Goal: Information Seeking & Learning: Find contact information

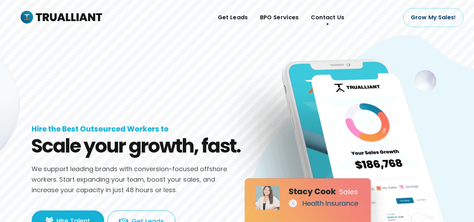
click at [327, 17] on span "Contact Us" at bounding box center [328, 17] width 34 height 11
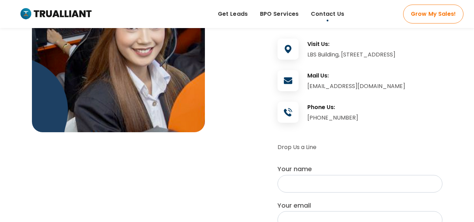
scroll to position [108, 0]
drag, startPoint x: 370, startPoint y: 67, endPoint x: 306, endPoint y: 57, distance: 65.8
click at [306, 57] on div "Visit Us: LBS Building, [STREET_ADDRESS]" at bounding box center [360, 50] width 165 height 21
click at [313, 55] on div "LBS Building, [STREET_ADDRESS]" at bounding box center [375, 54] width 135 height 11
drag, startPoint x: 373, startPoint y: 66, endPoint x: 308, endPoint y: 54, distance: 66.0
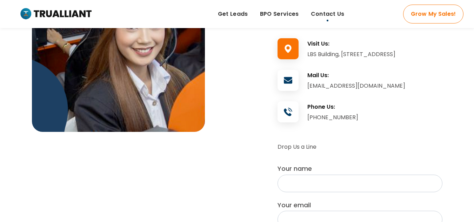
click at [308, 54] on div "LBS Building, [STREET_ADDRESS]" at bounding box center [375, 54] width 135 height 11
copy div "LBS Building, [STREET_ADDRESS]"
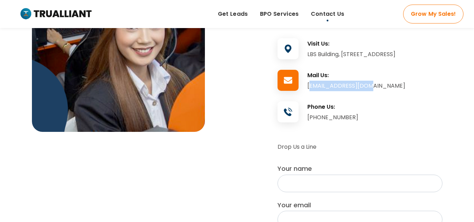
drag, startPoint x: 370, startPoint y: 95, endPoint x: 308, endPoint y: 98, distance: 61.5
click at [308, 91] on div "[EMAIL_ADDRESS][DOMAIN_NAME]" at bounding box center [375, 86] width 135 height 11
copy div "[EMAIL_ADDRESS][DOMAIN_NAME]"
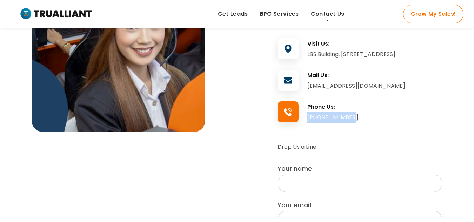
drag, startPoint x: 362, startPoint y: 127, endPoint x: 308, endPoint y: 130, distance: 53.8
click at [308, 123] on div "[PHONE_NUMBER]" at bounding box center [375, 117] width 135 height 11
copy div "[PHONE_NUMBER]"
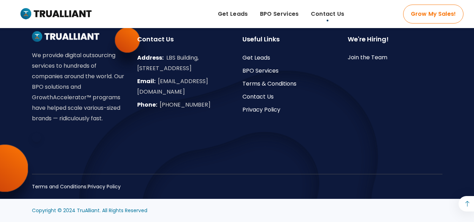
scroll to position [525, 0]
